Goal: Transaction & Acquisition: Purchase product/service

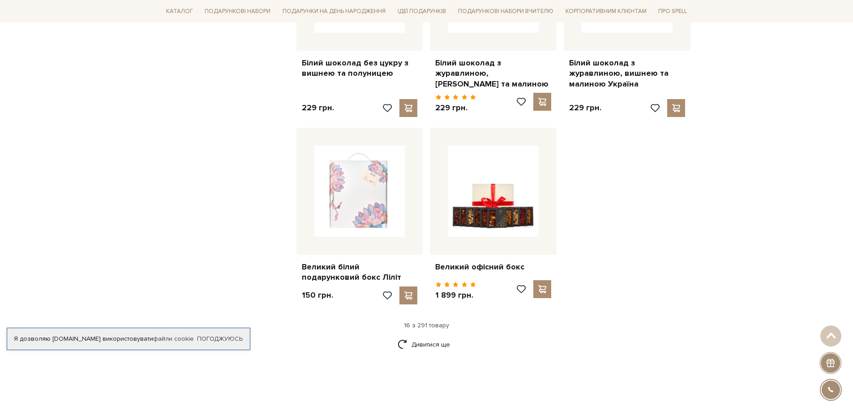
scroll to position [1075, 0]
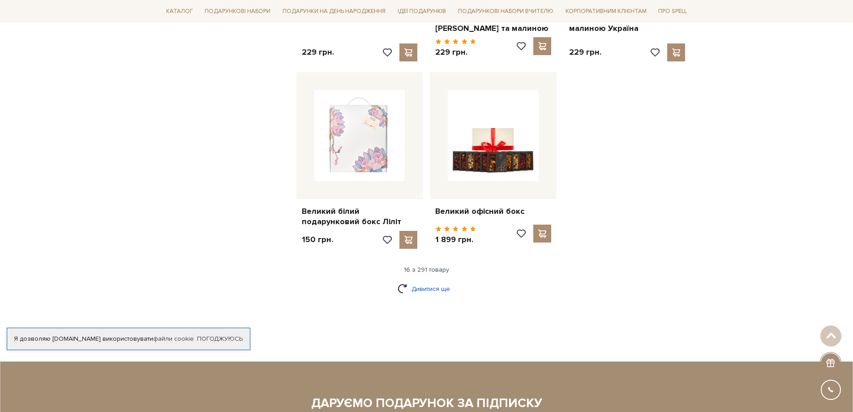
click at [420, 281] on link "Дивитися ще" at bounding box center [427, 289] width 58 height 16
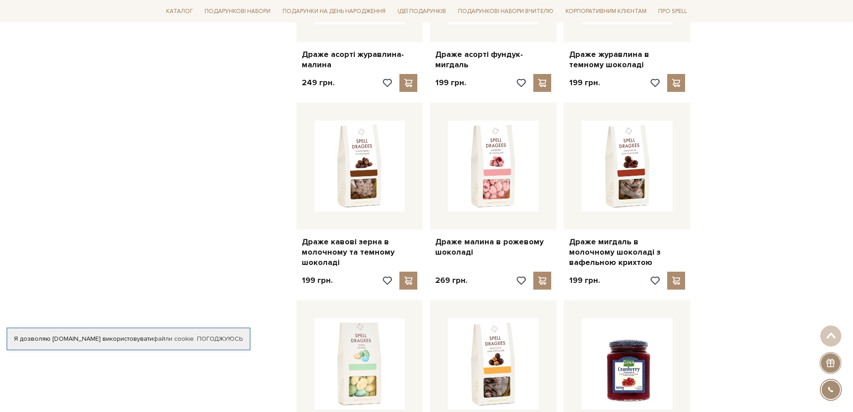
scroll to position [1971, 0]
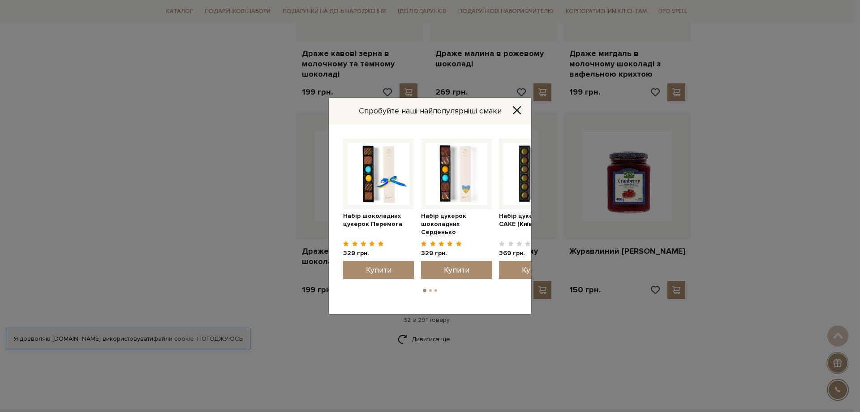
click at [517, 109] on icon "Close" at bounding box center [516, 110] width 9 height 9
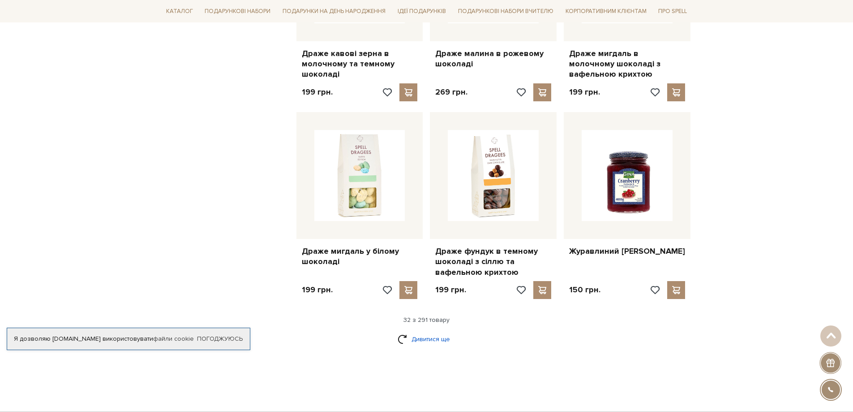
click at [426, 331] on link "Дивитися ще" at bounding box center [427, 339] width 58 height 16
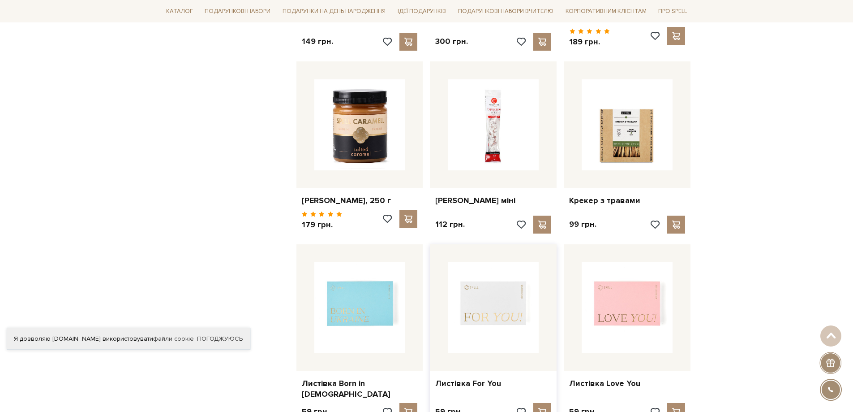
scroll to position [2463, 0]
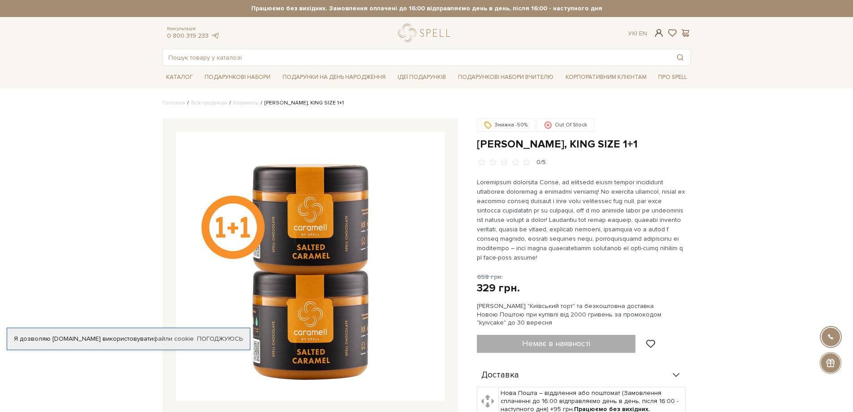
click at [657, 32] on span at bounding box center [658, 32] width 11 height 9
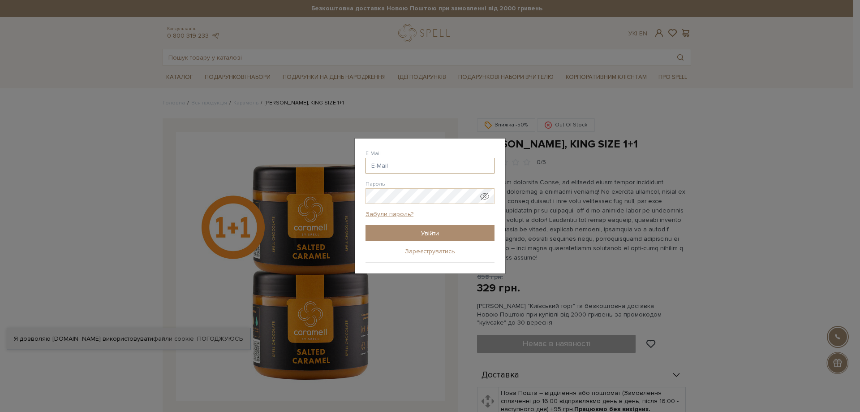
click at [431, 168] on input "E-Mail" at bounding box center [429, 166] width 129 height 16
click at [423, 162] on input "E-Mail" at bounding box center [429, 166] width 129 height 16
click at [378, 212] on link "Забули пароль?" at bounding box center [389, 214] width 48 height 8
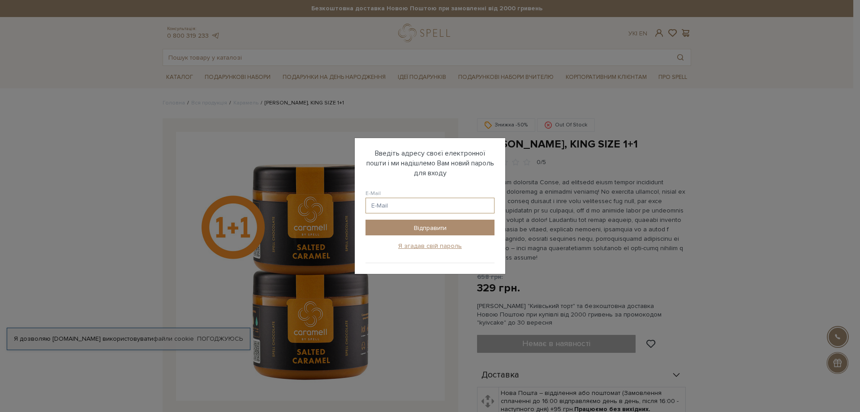
click at [393, 206] on input "E-Mail" at bounding box center [429, 205] width 129 height 16
click at [389, 205] on input "E-Mail" at bounding box center [429, 205] width 129 height 16
paste input "o.pshennikov@extremepride.com.ua"
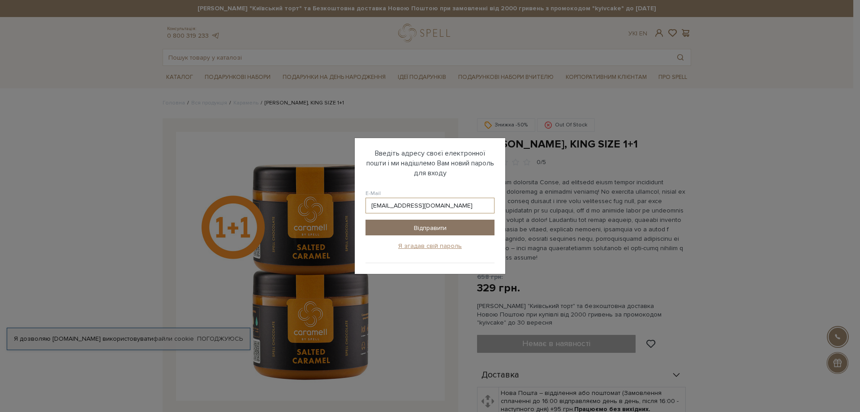
type input "[EMAIL_ADDRESS][DOMAIN_NAME]"
click at [403, 227] on input "Відправити" at bounding box center [429, 227] width 129 height 16
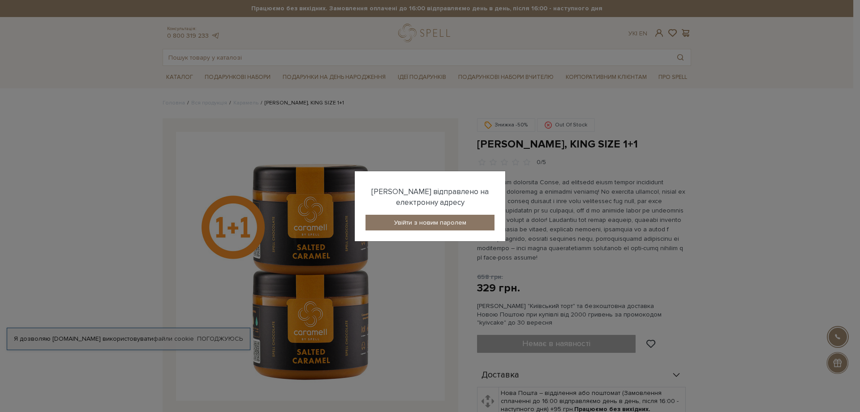
click at [418, 220] on link "Увійти з новим паролем" at bounding box center [429, 223] width 129 height 16
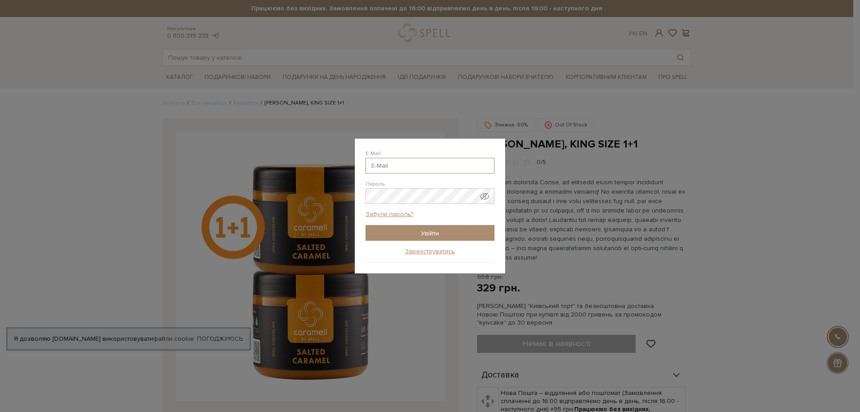
click at [382, 165] on input "E-Mail" at bounding box center [429, 166] width 129 height 16
paste input "[EMAIL_ADDRESS][DOMAIN_NAME]"
type input "o.pshennikov@extremepride.com.ua"
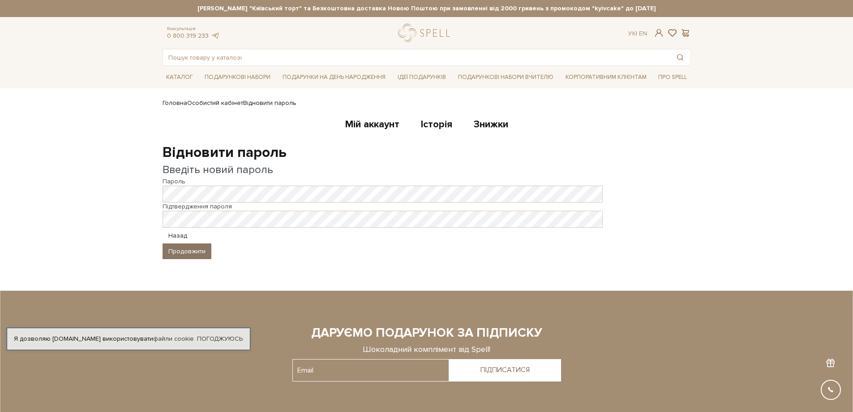
click at [178, 249] on button "Продовжити" at bounding box center [187, 251] width 49 height 16
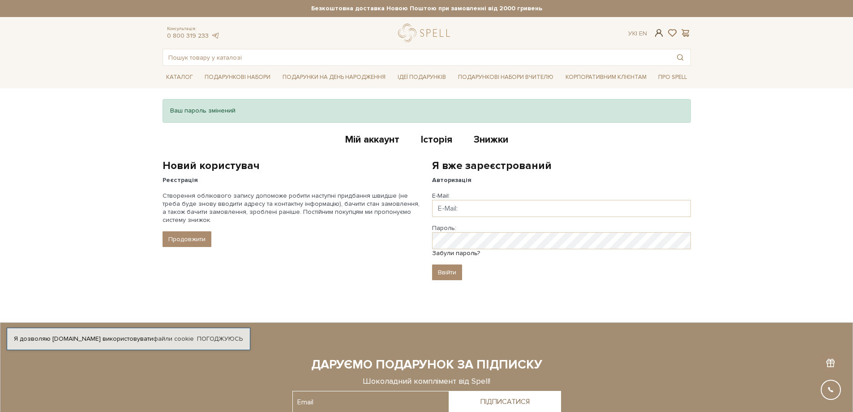
click at [659, 34] on span at bounding box center [658, 32] width 11 height 9
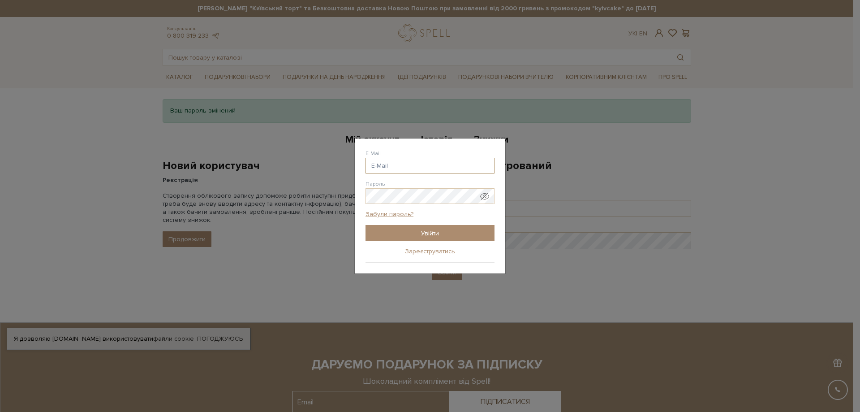
click at [384, 168] on input "E-Mail" at bounding box center [429, 166] width 129 height 16
paste input "o.pshennikov@extremepride.com.ua"
type input "o.pshennikov@extremepride.com.ua"
click at [400, 233] on input "Увійти" at bounding box center [429, 233] width 129 height 16
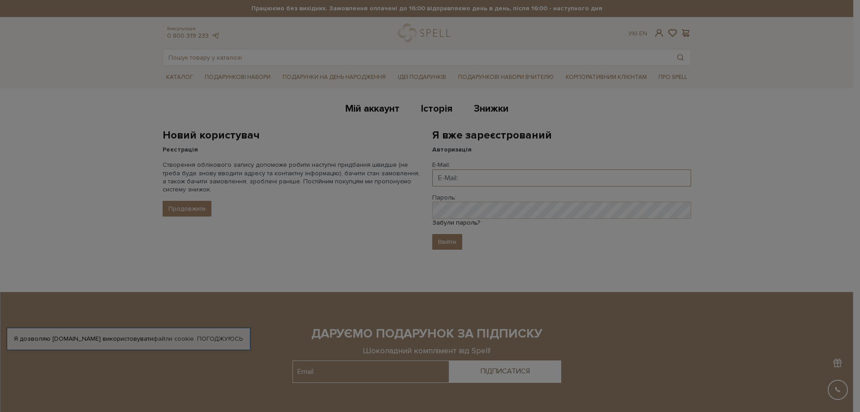
type input "o.pshennikov@extremepride.com.ua"
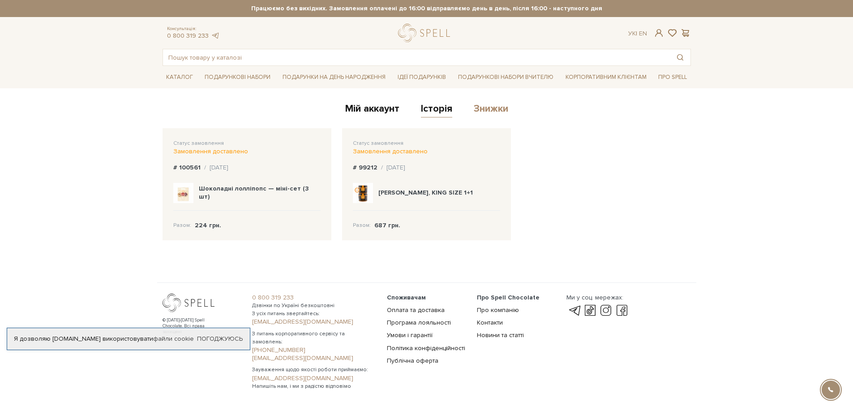
click at [486, 104] on link "Знижки" at bounding box center [491, 110] width 34 height 15
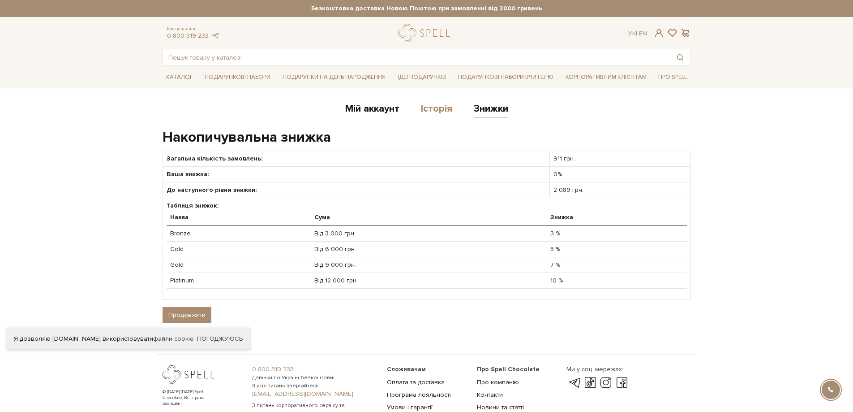
click at [432, 108] on link "Історія" at bounding box center [436, 110] width 31 height 15
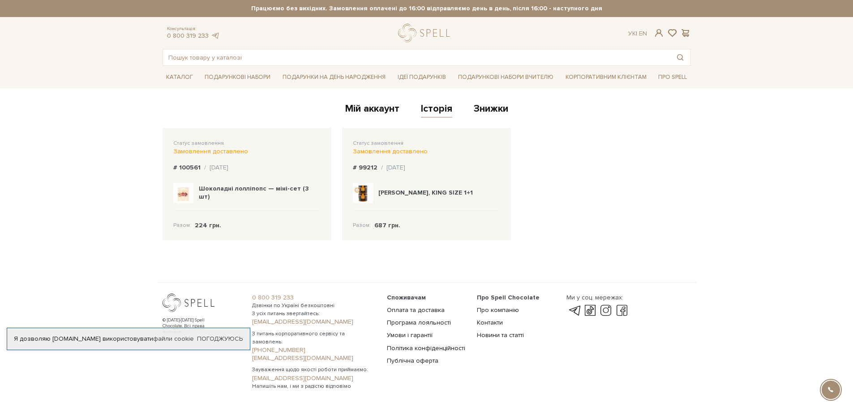
click at [189, 194] on img at bounding box center [183, 193] width 20 height 20
click at [276, 195] on b "Шоколадні лолліпопс — міні-сет (3 шт)" at bounding box center [254, 193] width 110 height 16
drag, startPoint x: 198, startPoint y: 192, endPoint x: 262, endPoint y: 193, distance: 64.0
click at [262, 193] on div "Шоколадні лолліпопс — міні-сет (3 шт)" at bounding box center [246, 193] width 147 height 35
copy b "Шоколадні лолліпопс"
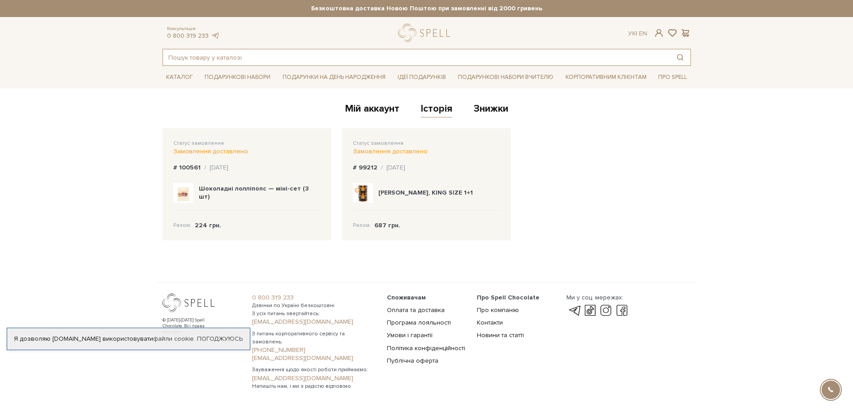
click at [355, 58] on input "text" at bounding box center [416, 57] width 507 height 16
paste input "Шоколадні лолліпопс"
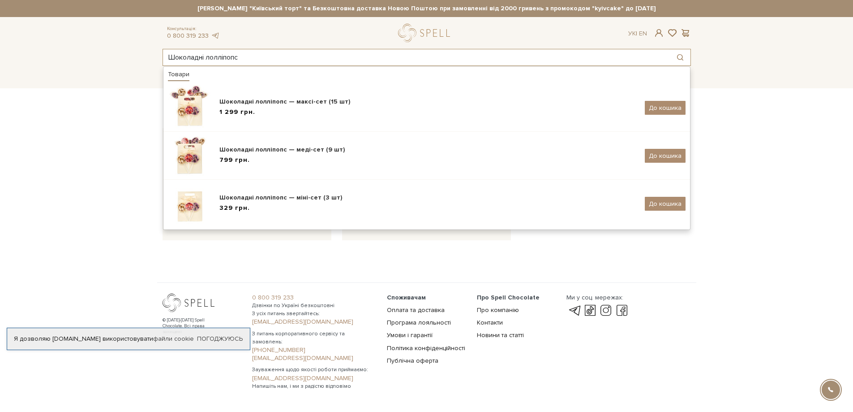
type input "Шоколадні лолліпопс"
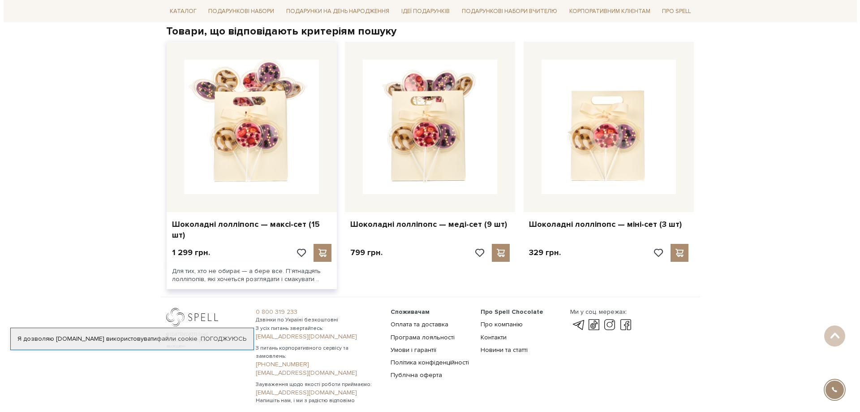
scroll to position [134, 0]
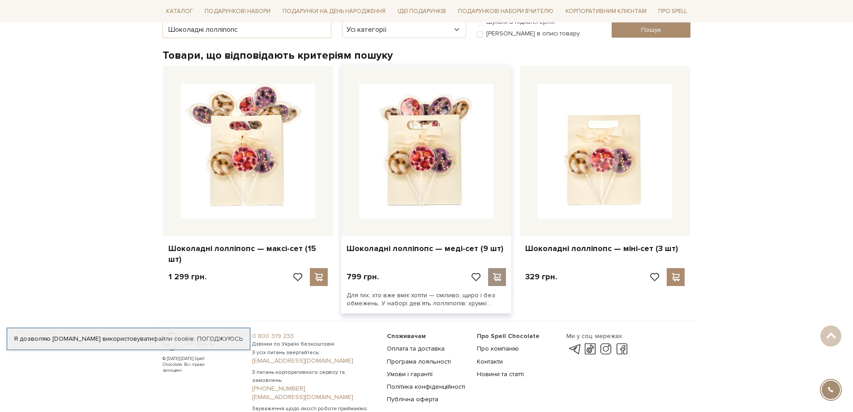
click at [499, 273] on span at bounding box center [497, 277] width 11 height 8
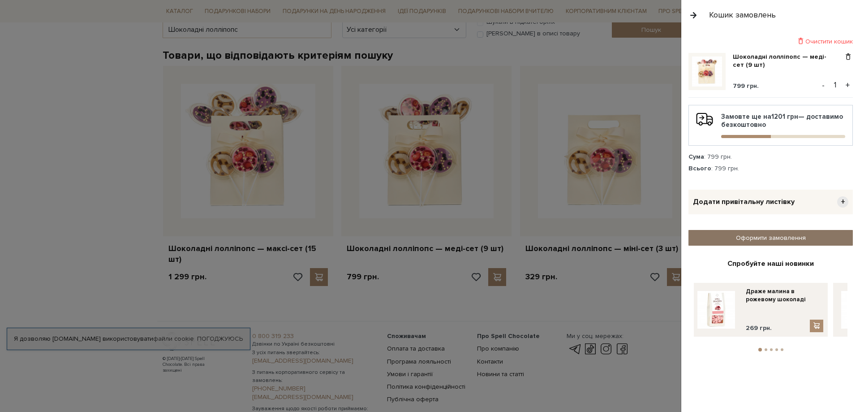
click at [745, 240] on link "Оформити замовлення" at bounding box center [770, 238] width 164 height 16
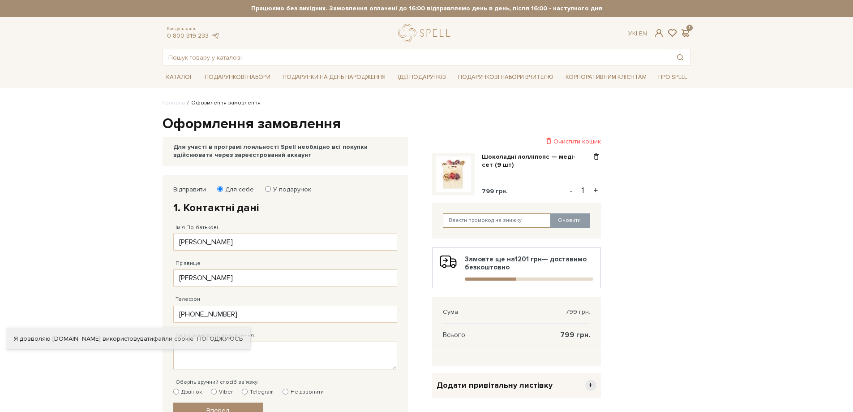
click at [479, 221] on input "text" at bounding box center [497, 220] width 108 height 14
paste input "spellteam"
type input "spellteam"
click at [567, 221] on button "Оновити" at bounding box center [570, 220] width 40 height 14
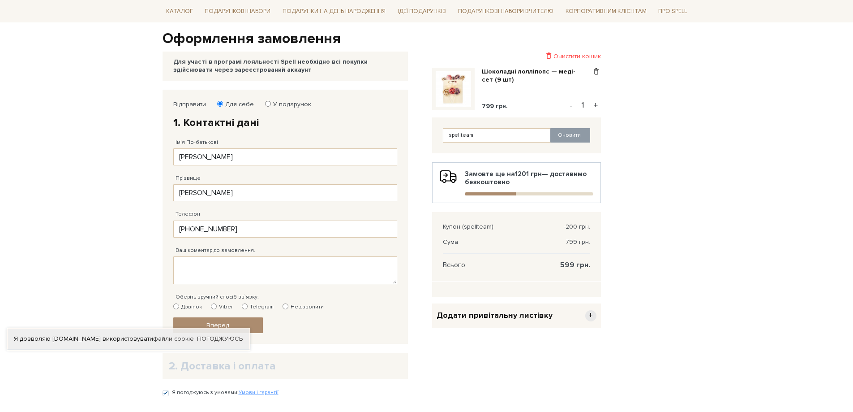
scroll to position [90, 0]
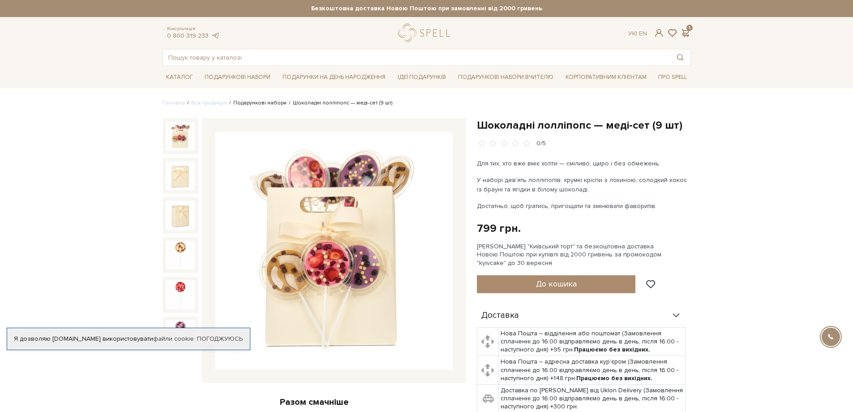
click at [264, 102] on link "Подарункові набори" at bounding box center [259, 102] width 53 height 7
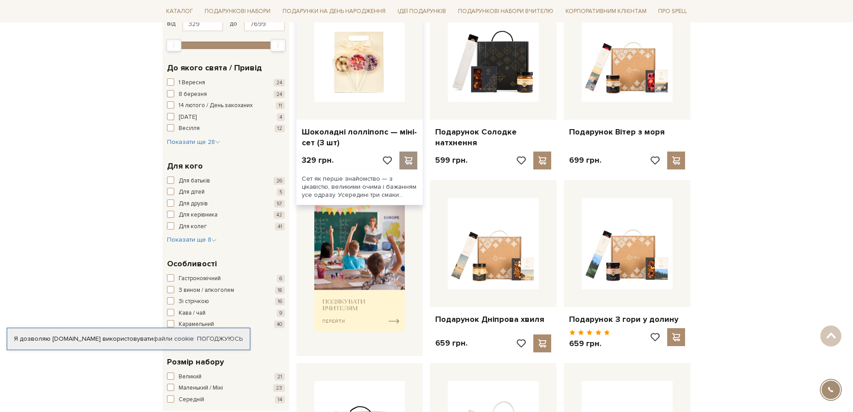
click at [406, 161] on span at bounding box center [408, 160] width 11 height 8
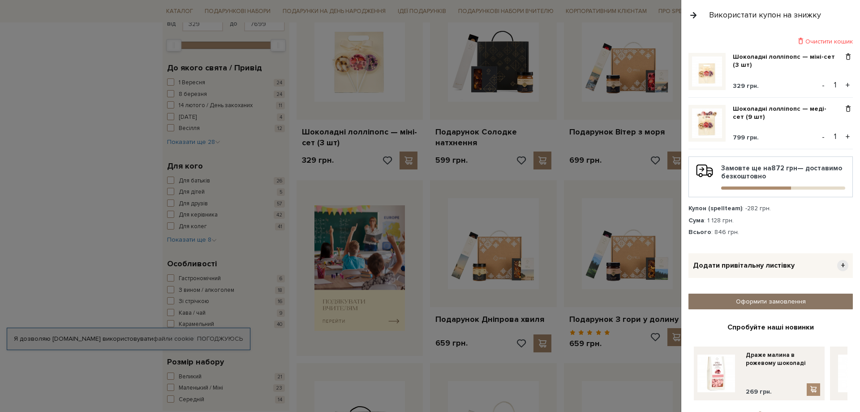
click at [756, 297] on link "Оформити замовлення" at bounding box center [770, 301] width 164 height 16
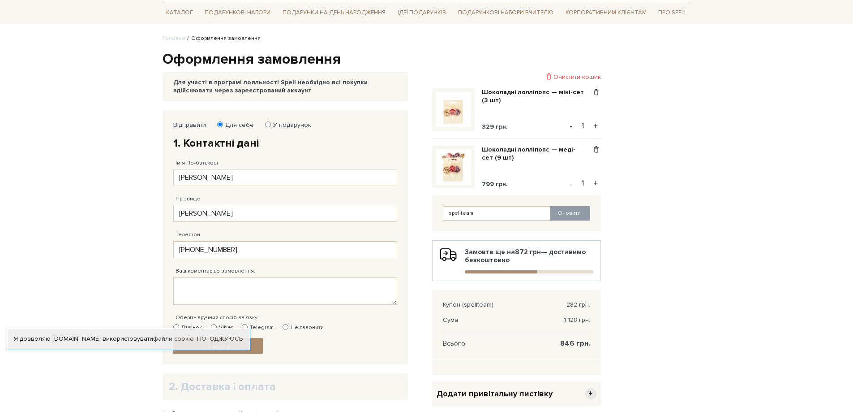
scroll to position [90, 0]
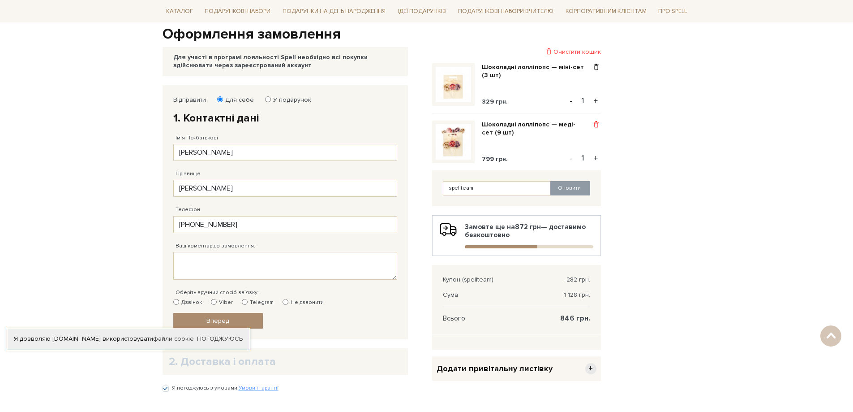
click at [597, 122] on span at bounding box center [596, 124] width 9 height 8
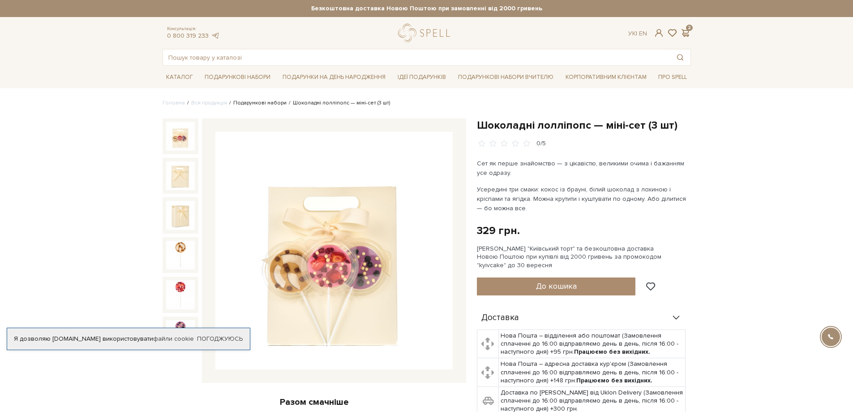
click at [249, 105] on link "Подарункові набори" at bounding box center [259, 102] width 53 height 7
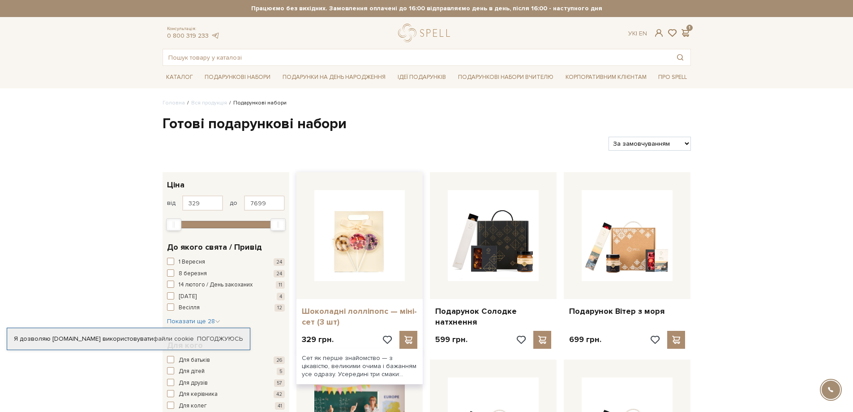
click at [339, 313] on link "Шоколадні лолліпопс — міні-сет (3 шт)" at bounding box center [360, 316] width 116 height 21
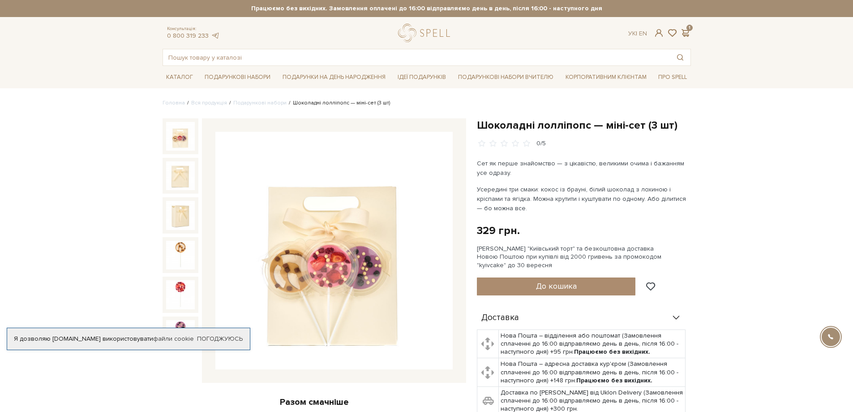
click at [560, 124] on h1 "Шоколадні лолліпопс — міні-сет (3 шт)" at bounding box center [584, 125] width 214 height 14
copy h1 "лолліпопс"
click at [263, 54] on input "text" at bounding box center [416, 57] width 507 height 16
paste input "лолліпопс"
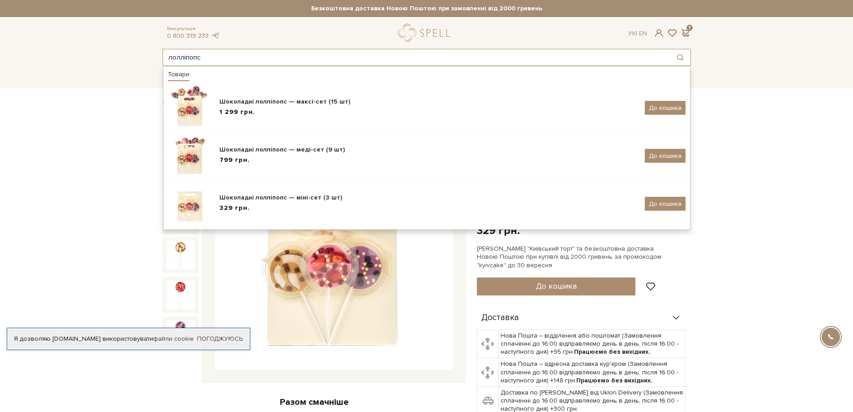
type input "лолліпопс"
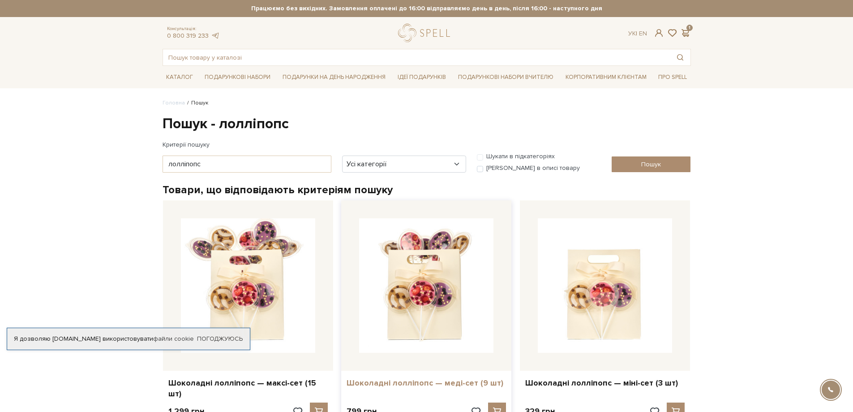
click at [393, 385] on link "Шоколадні лолліпопс — меді-сет (9 шт)" at bounding box center [426, 383] width 159 height 10
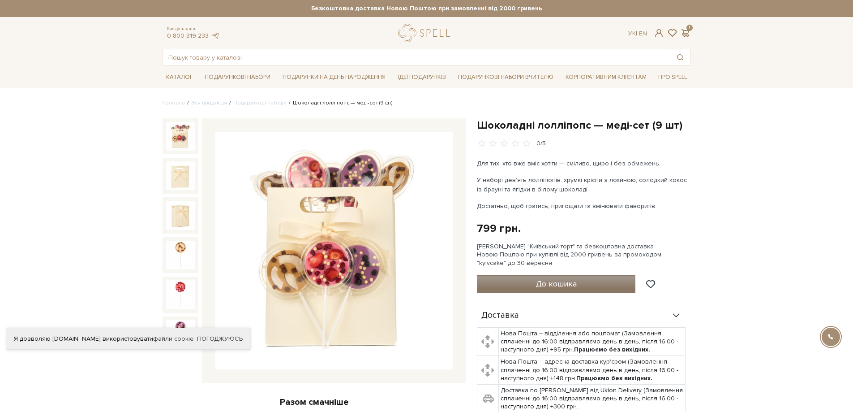
click at [544, 286] on span "До кошика" at bounding box center [556, 284] width 41 height 10
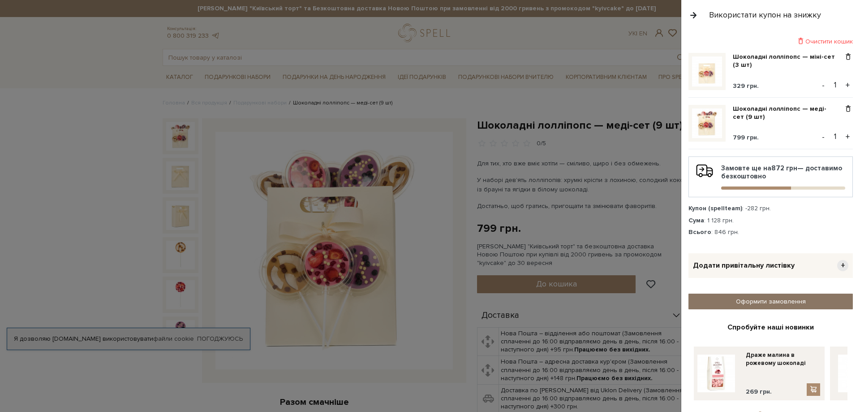
click at [737, 300] on link "Оформити замовлення" at bounding box center [770, 301] width 164 height 16
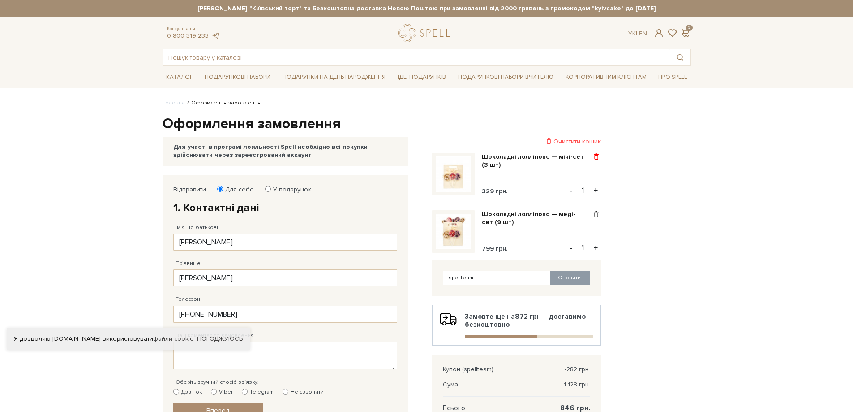
click at [594, 155] on span at bounding box center [596, 157] width 9 height 8
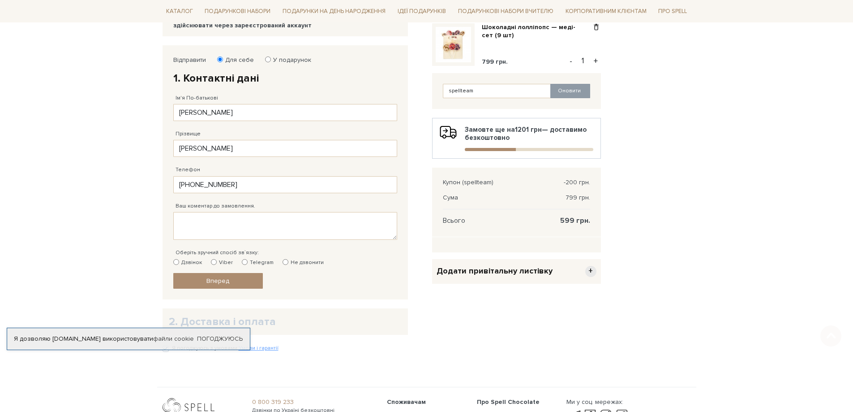
scroll to position [134, 0]
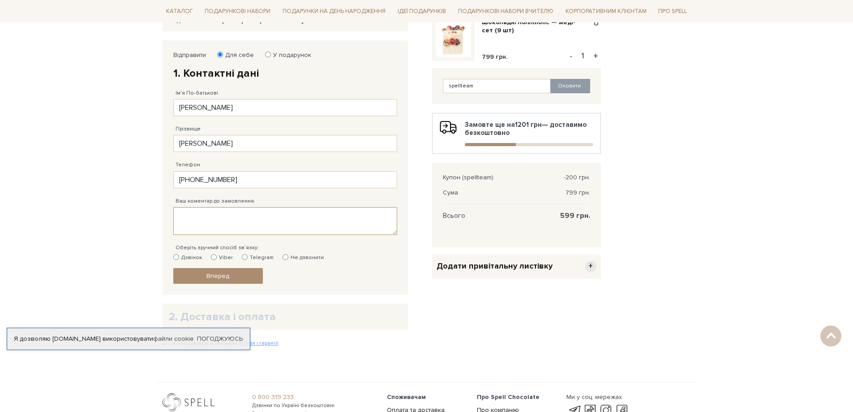
click at [211, 210] on textarea "Ваш коментар до замовлення." at bounding box center [285, 221] width 224 height 28
paste textarea "доброго дня. Передайте, будь ласка, замовлення в офіс Екстрім Прайд на Машинобу…"
paste textarea "Офіс-менеджер"
click at [355, 229] on textarea "доброго дня. Передайте, будь ласка, замовлення в офіс Екстрім Прайд на Машинобу…" at bounding box center [285, 221] width 224 height 28
paste textarea "+380 73 499 68 39"
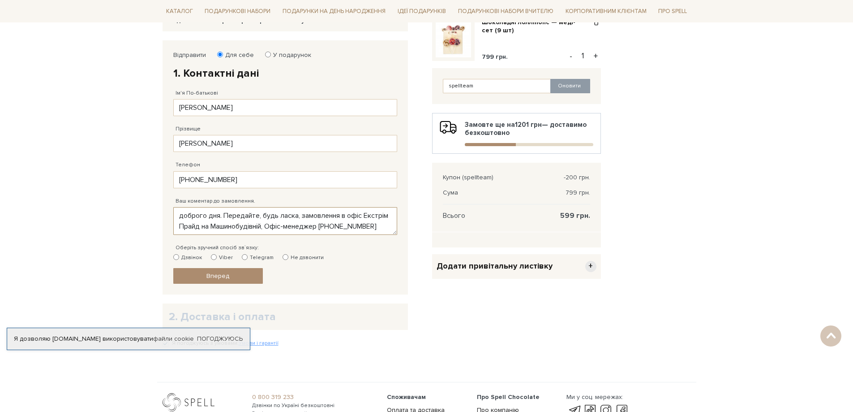
scroll to position [7, 0]
type textarea "доброго дня. Передайте, будь ласка, замовлення в офіс Екстрім Прайд на Машинобу…"
click at [244, 260] on input "Telegram" at bounding box center [245, 257] width 6 height 6
radio input "true"
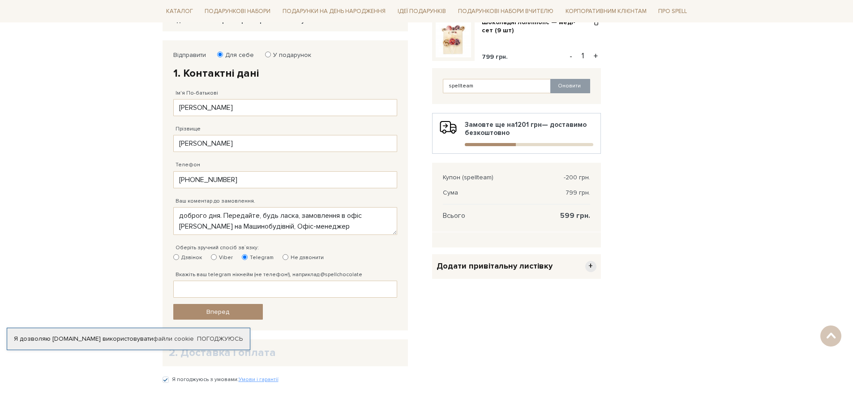
click at [289, 258] on label "Не дзвонити" at bounding box center [303, 257] width 41 height 8
click at [288, 258] on input "Не дзвонити" at bounding box center [286, 257] width 6 height 6
radio input "true"
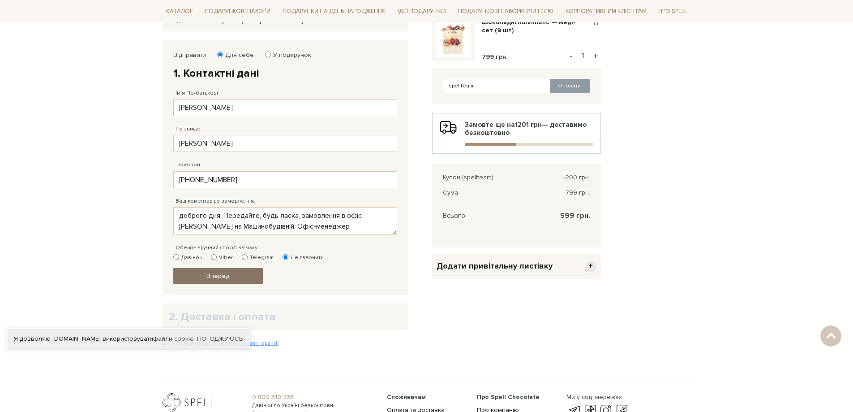
click at [211, 275] on span "Вперед" at bounding box center [217, 276] width 23 height 8
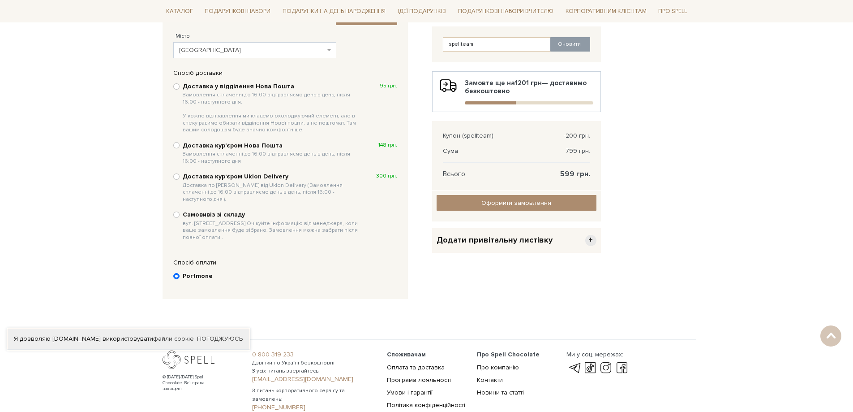
scroll to position [175, 0]
click at [177, 213] on input "Самовивіз зі складу вул. Велика Кільцева, 4-А. Очікуйте інформацію від менеджер…" at bounding box center [176, 216] width 6 height 6
radio input "true"
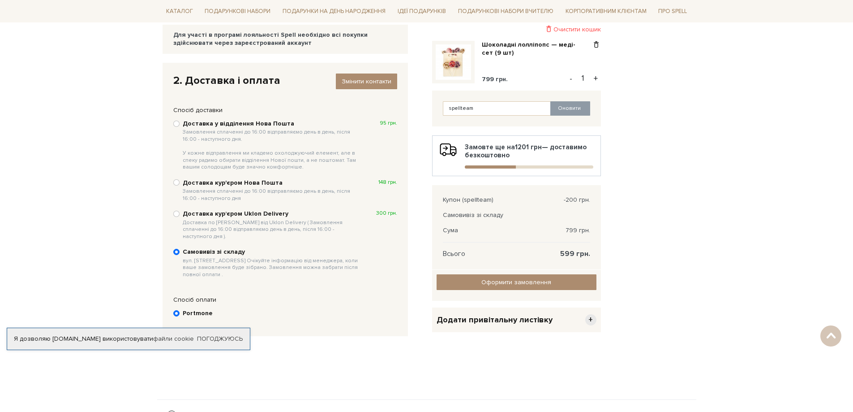
scroll to position [85, 0]
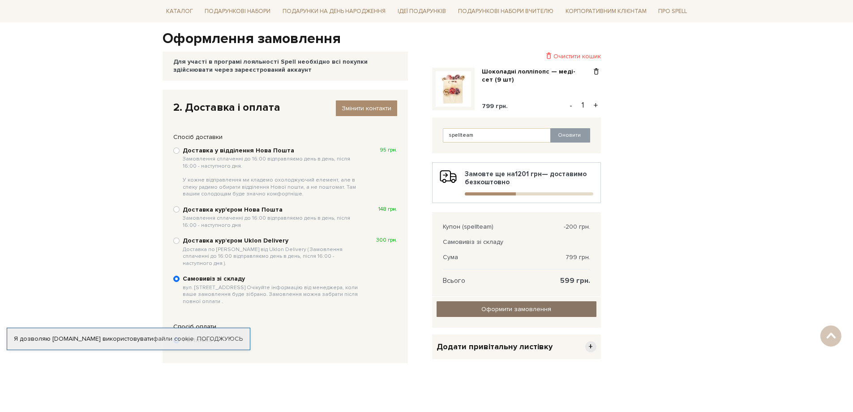
click at [520, 311] on input "Оформити замовлення" at bounding box center [517, 309] width 160 height 16
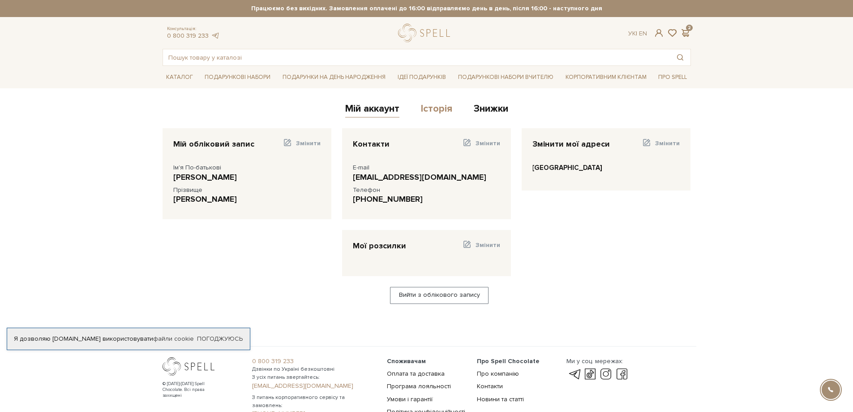
click at [425, 109] on link "Історія" at bounding box center [436, 110] width 31 height 15
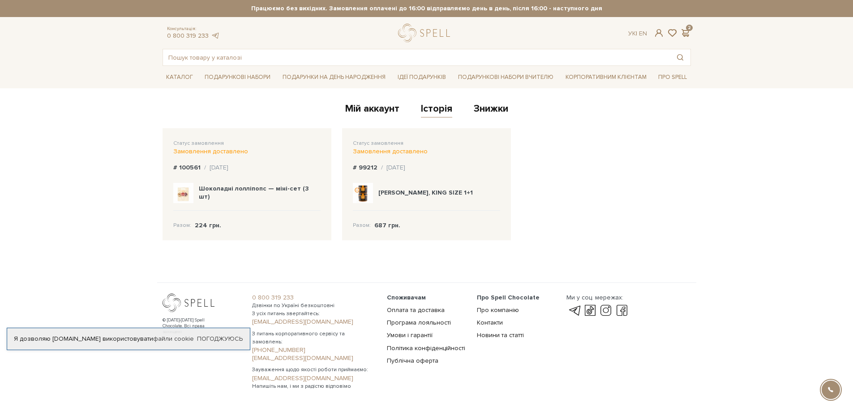
click at [237, 195] on b "Шоколадні лолліпопс — міні-сет (3 шт)" at bounding box center [254, 193] width 110 height 16
click at [205, 150] on div "Замовлення доставлено" at bounding box center [246, 151] width 147 height 8
click at [175, 228] on span "Разом:" at bounding box center [182, 225] width 18 height 8
click at [188, 154] on div "Замовлення доставлено" at bounding box center [246, 151] width 147 height 8
drag, startPoint x: 181, startPoint y: 142, endPoint x: 188, endPoint y: 146, distance: 8.0
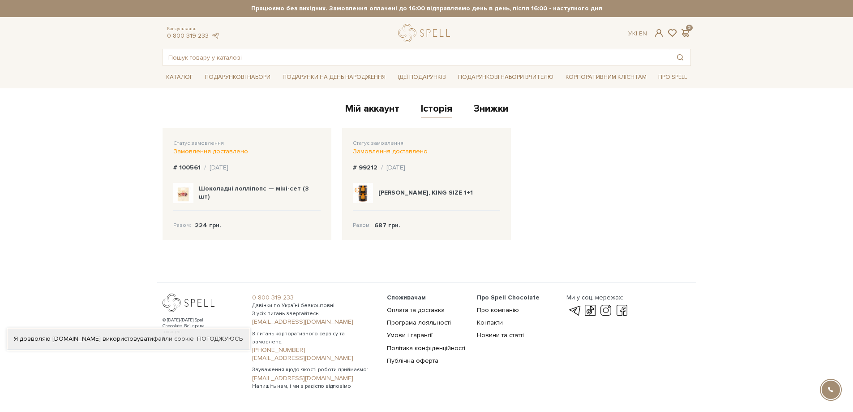
click at [181, 141] on span "Статус замовлення" at bounding box center [198, 143] width 51 height 7
click at [209, 161] on div "Статус замовлення Замовлення доставлено # 100561 / [DATE] Шоколадні лолліпопс —…" at bounding box center [247, 184] width 169 height 112
click at [196, 164] on b "# 100561" at bounding box center [186, 167] width 27 height 8
click at [193, 171] on b "# 100561" at bounding box center [186, 167] width 27 height 8
